Goal: Information Seeking & Learning: Learn about a topic

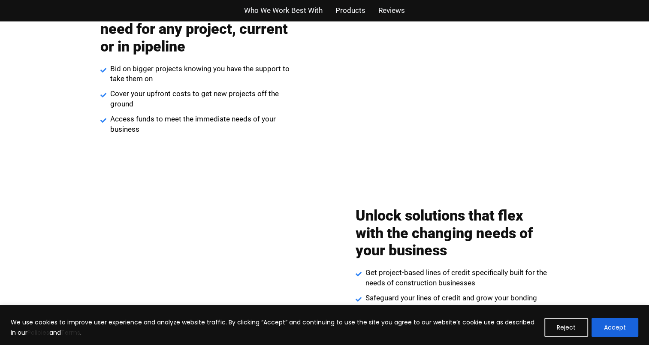
scroll to position [1030, 0]
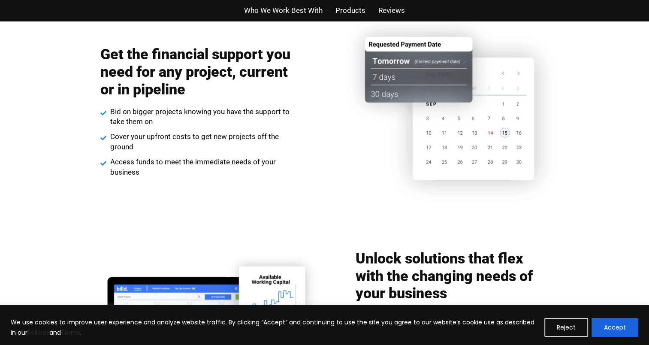
click at [392, 81] on img at bounding box center [454, 112] width 255 height 208
click at [394, 93] on img at bounding box center [454, 112] width 255 height 208
drag, startPoint x: 393, startPoint y: 73, endPoint x: 382, endPoint y: 124, distance: 52.3
click at [393, 73] on img at bounding box center [454, 112] width 255 height 208
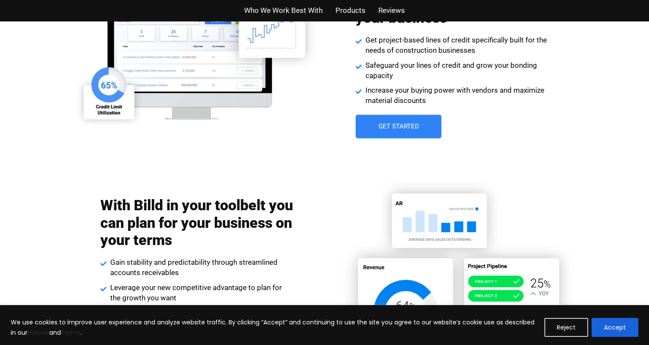
scroll to position [1373, 0]
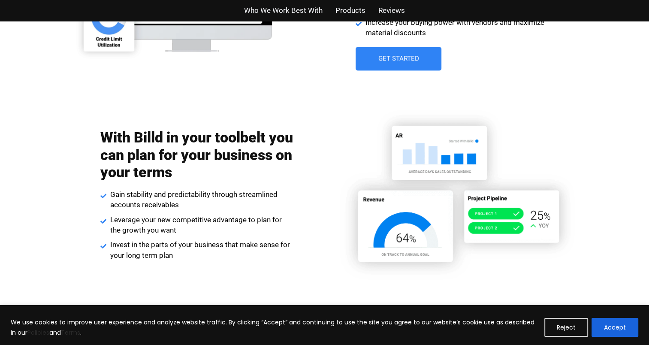
drag, startPoint x: 143, startPoint y: 206, endPoint x: 145, endPoint y: 202, distance: 4.4
click at [144, 205] on span "Gain stability and predictability through streamlined accounts receivables" at bounding box center [201, 200] width 186 height 21
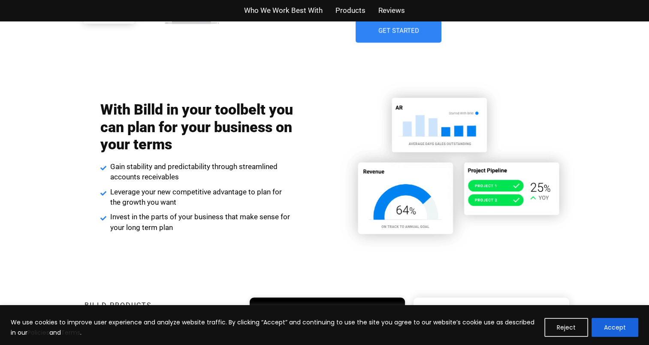
scroll to position [1416, 0]
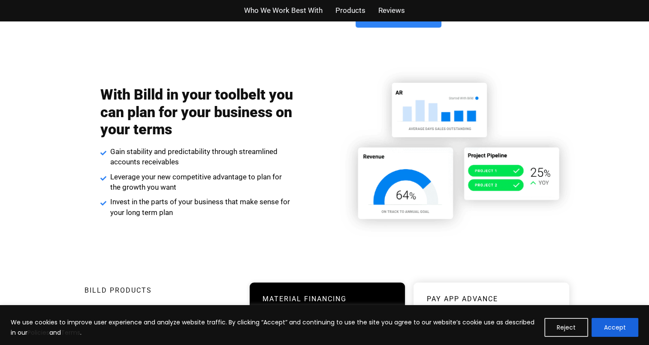
click at [145, 202] on span "Invest in the parts of your business that make sense for your long term plan" at bounding box center [201, 207] width 186 height 21
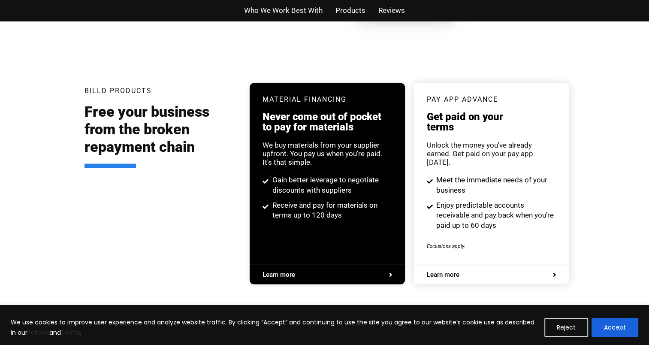
scroll to position [1631, 0]
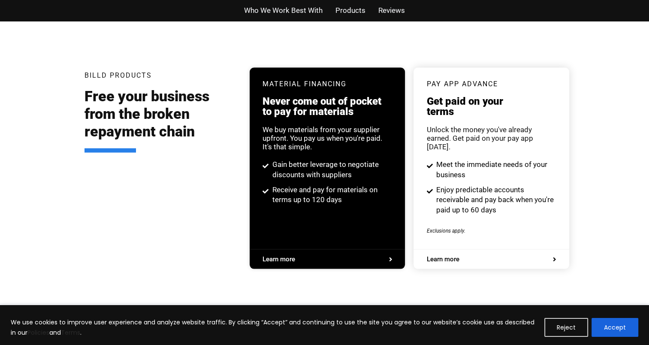
click at [121, 184] on div "Billd Products Free your business from the broken repayment chain" at bounding box center [161, 168] width 153 height 201
click at [464, 136] on div "Unlock the money you've already earned. Get paid on your pay app [DATE]." at bounding box center [492, 138] width 130 height 26
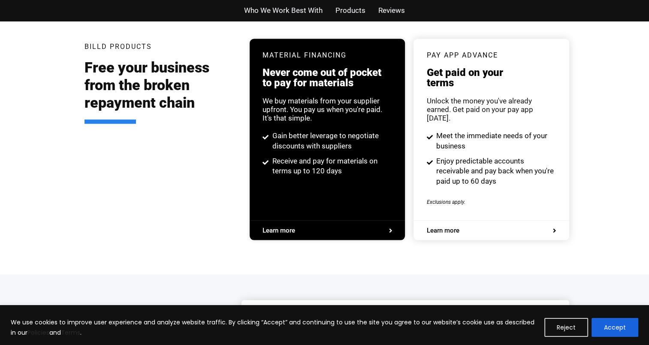
scroll to position [1674, 0]
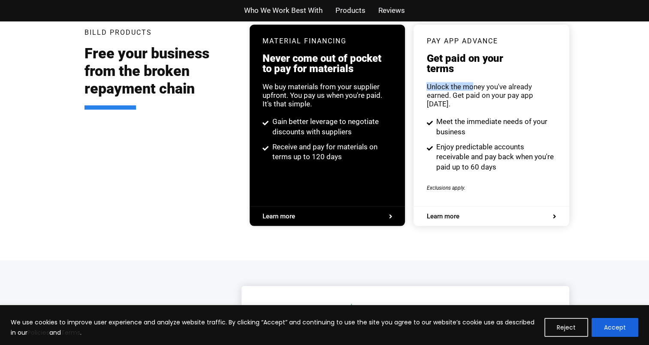
drag, startPoint x: 415, startPoint y: 89, endPoint x: 494, endPoint y: 92, distance: 78.6
click at [494, 92] on div "pay app advance Get paid on your terms Unlock the money you've already earned. …" at bounding box center [491, 116] width 155 height 182
drag, startPoint x: 494, startPoint y: 92, endPoint x: 453, endPoint y: 112, distance: 44.9
click at [453, 117] on span "Meet the immediate needs of your business" at bounding box center [495, 127] width 122 height 21
click at [462, 125] on span "Meet the immediate needs of your business" at bounding box center [495, 127] width 122 height 21
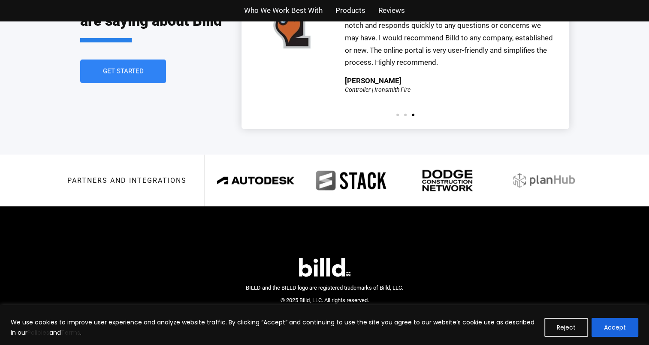
scroll to position [2033, 0]
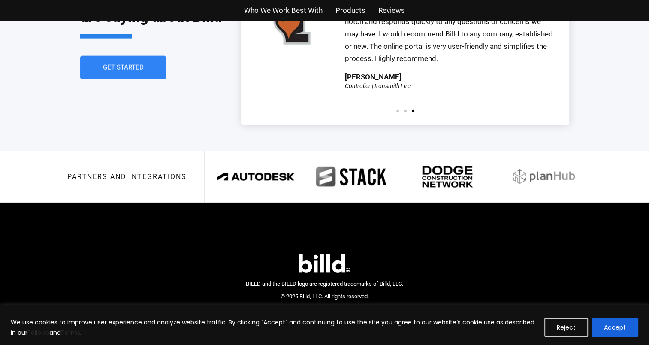
click at [140, 173] on h3 "Partners and integrations" at bounding box center [126, 176] width 119 height 7
click at [239, 161] on img at bounding box center [255, 177] width 85 height 33
